Goal: Find specific page/section: Locate a particular part of the current website

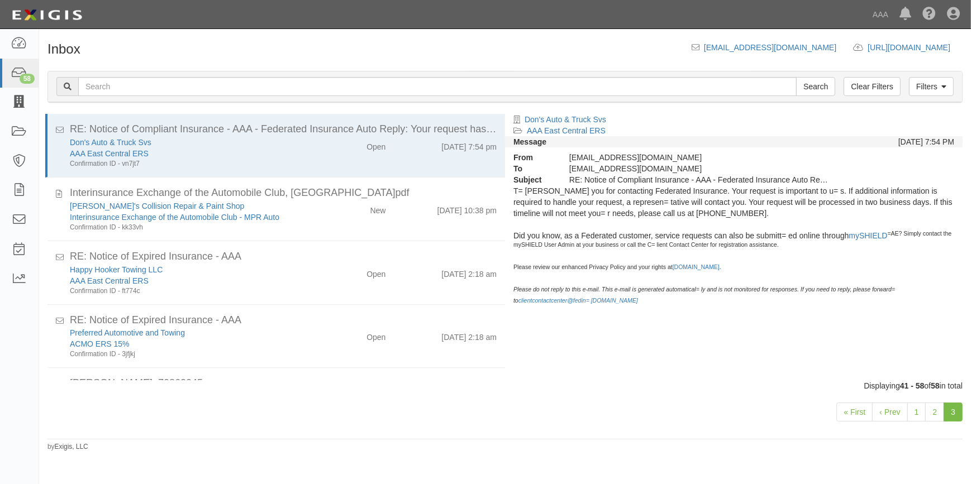
scroll to position [259, 0]
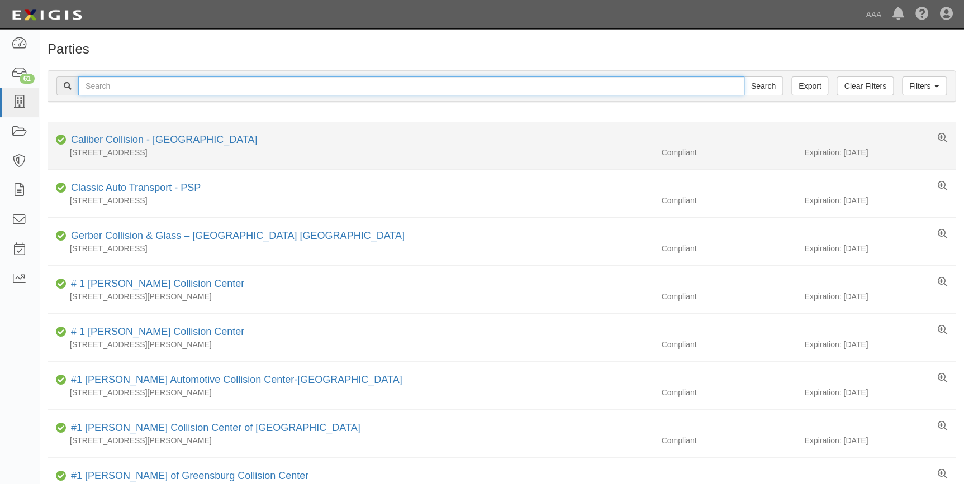
drag, startPoint x: 116, startPoint y: 83, endPoint x: 145, endPoint y: 131, distance: 55.9
click at [116, 83] on input "text" at bounding box center [411, 86] width 666 height 19
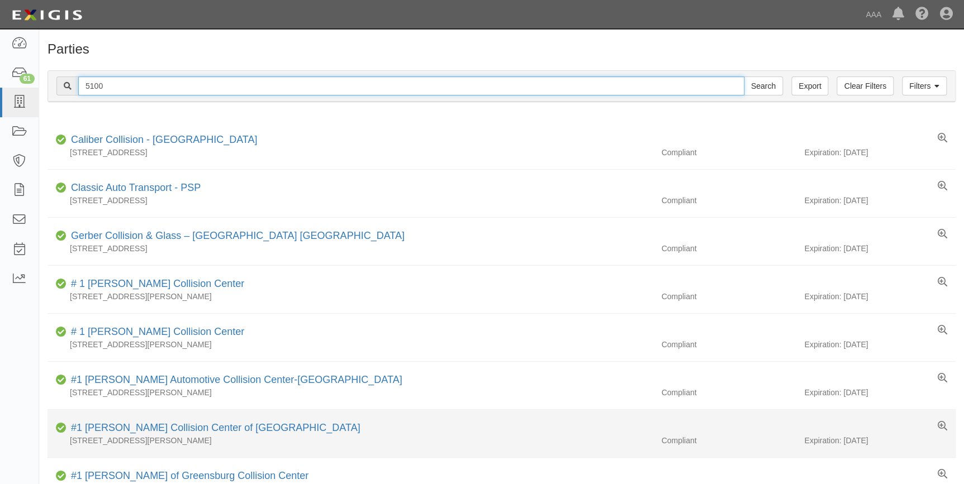
type input "5100"
click at [744, 77] on input "Search" at bounding box center [763, 86] width 39 height 19
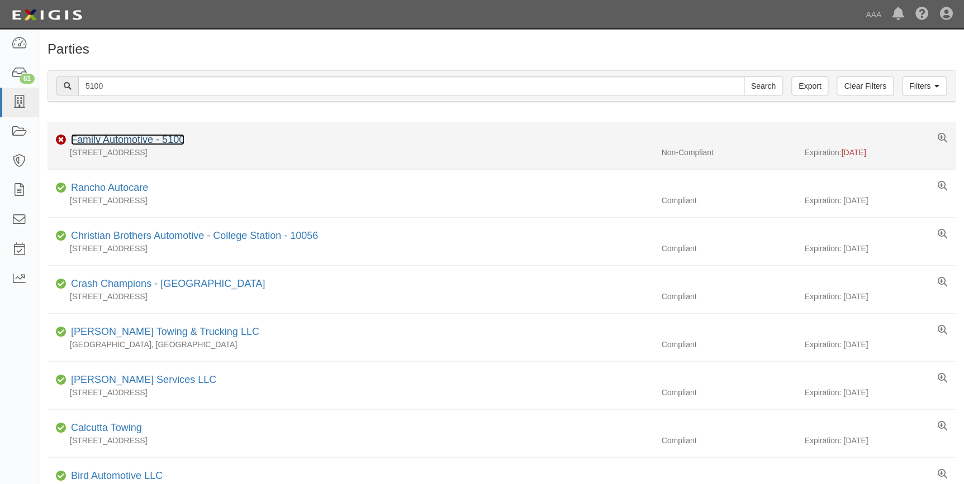
click at [138, 136] on link "Family Automotive - 5100" at bounding box center [127, 139] width 113 height 11
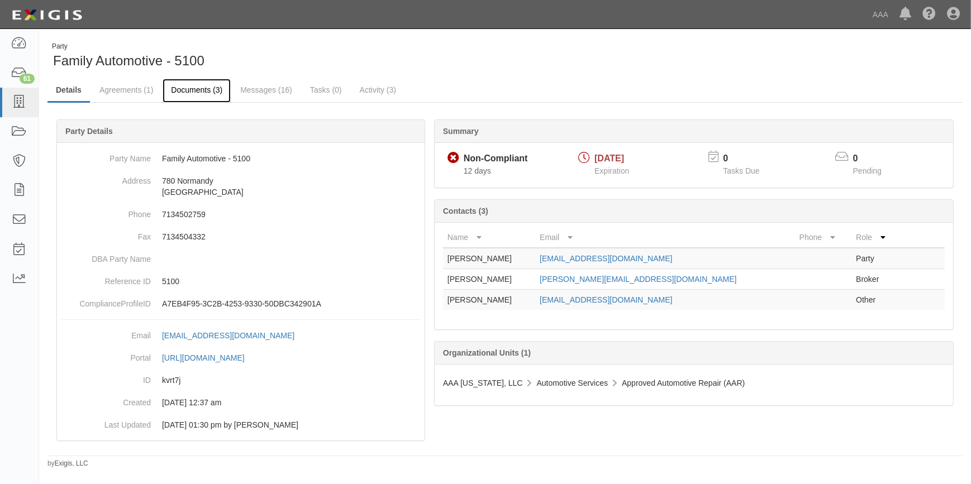
click at [182, 89] on link "Documents (3)" at bounding box center [197, 91] width 68 height 24
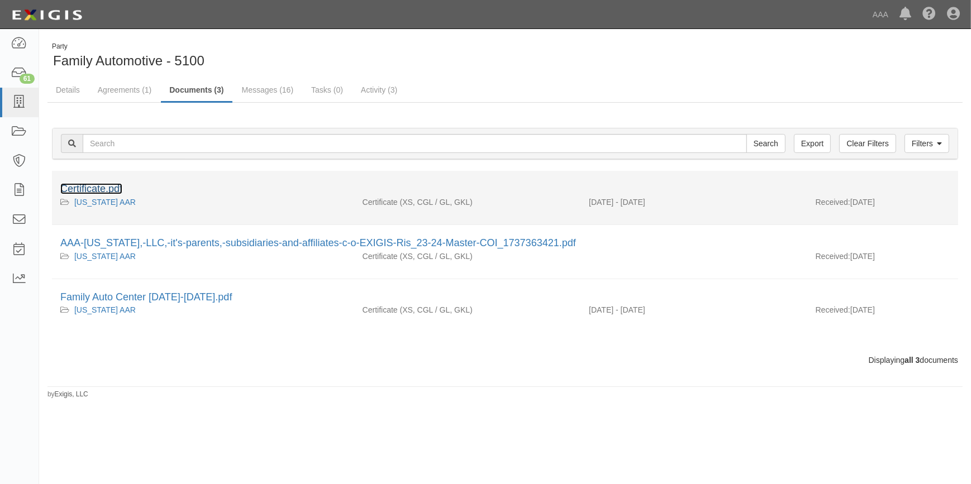
click at [106, 190] on link "Certificate.pdf" at bounding box center [91, 188] width 62 height 11
